Goal: Communication & Community: Answer question/provide support

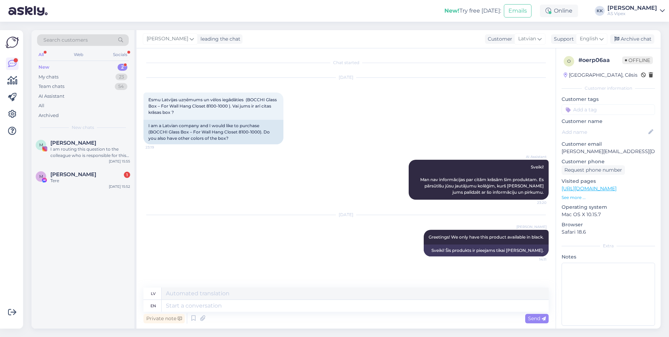
click at [105, 66] on div "New 2" at bounding box center [83, 67] width 92 height 10
click at [93, 152] on div "Tere" at bounding box center [90, 149] width 80 height 6
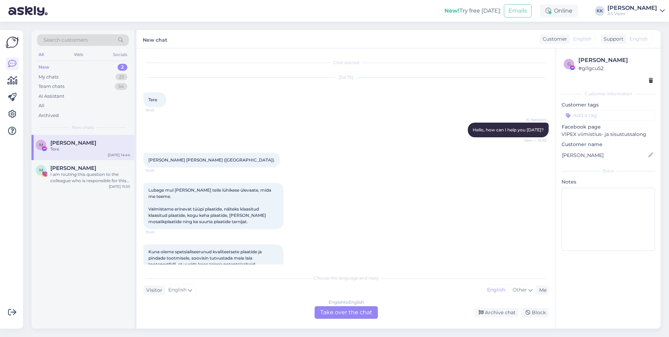
scroll to position [126, 0]
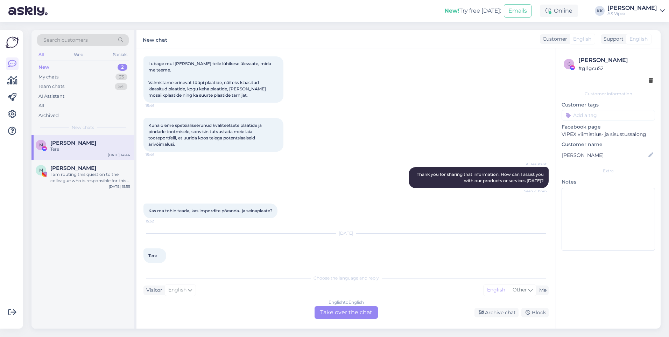
click at [620, 42] on div "Support" at bounding box center [612, 38] width 23 height 7
click at [621, 34] on div "Support English" at bounding box center [626, 38] width 51 height 9
click at [638, 36] on span "English" at bounding box center [639, 38] width 18 height 7
click at [347, 316] on div "English to English Take over the chat" at bounding box center [346, 312] width 63 height 13
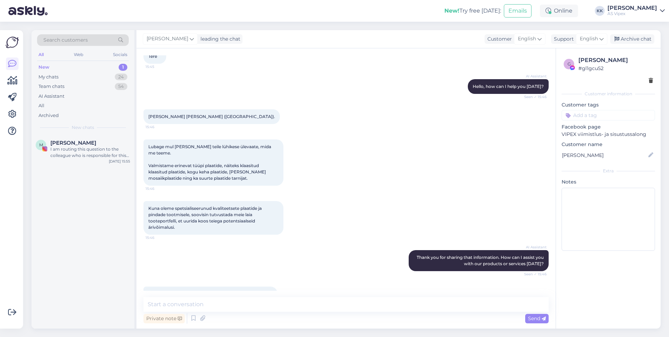
scroll to position [100, 0]
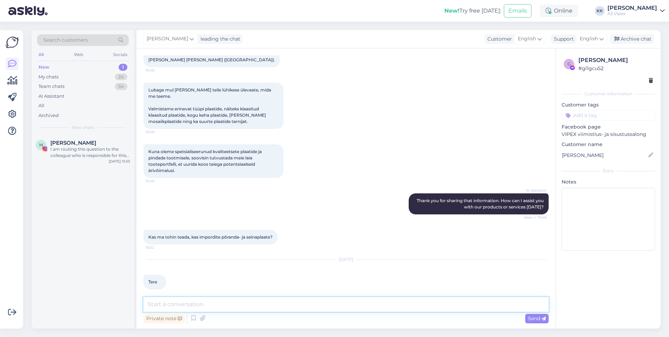
click at [273, 304] on textarea at bounding box center [345, 304] width 405 height 15
type textarea "G"
type textarea "Hello [PERSON_NAME]! We are currently not interested in expanding our product s…"
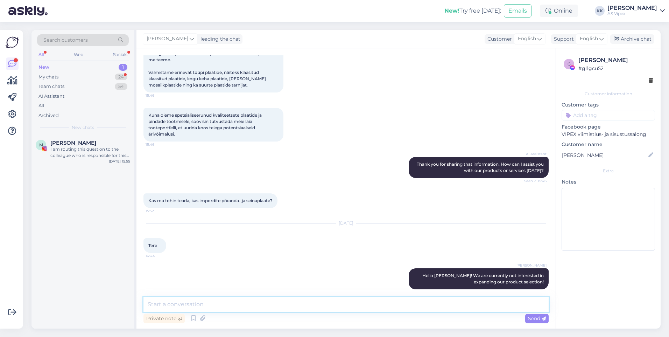
scroll to position [167, 0]
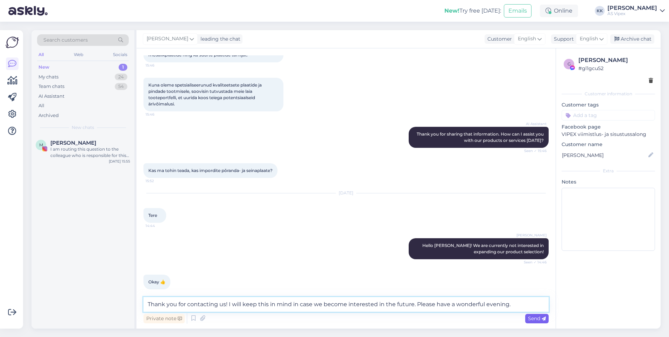
type textarea "Thank you for contacting us! I will keep this in mind in case we become interes…"
click at [530, 317] on span "Send" at bounding box center [537, 318] width 18 height 6
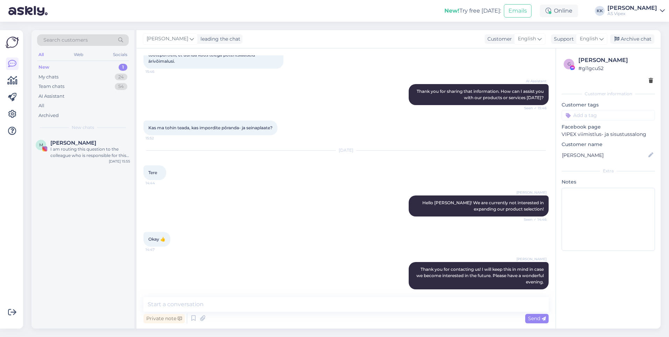
scroll to position [289, 0]
